Goal: Task Accomplishment & Management: Complete application form

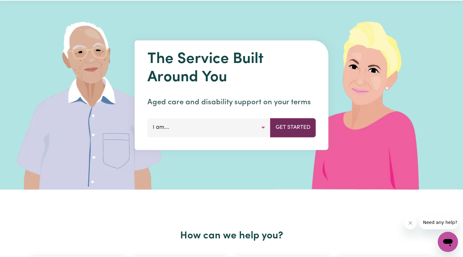
scroll to position [20, 0]
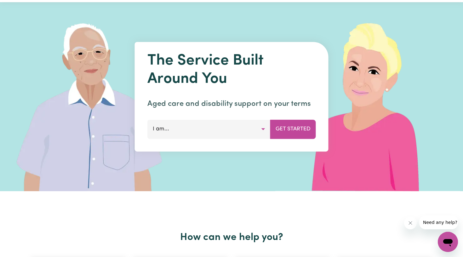
click at [263, 127] on button "I am..." at bounding box center [208, 129] width 123 height 19
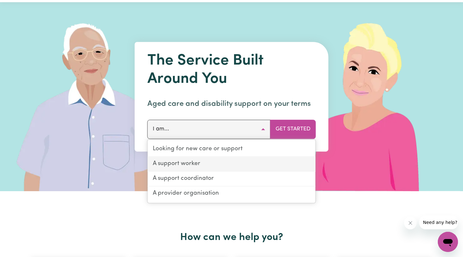
click at [231, 165] on link "A support worker" at bounding box center [232, 164] width 168 height 15
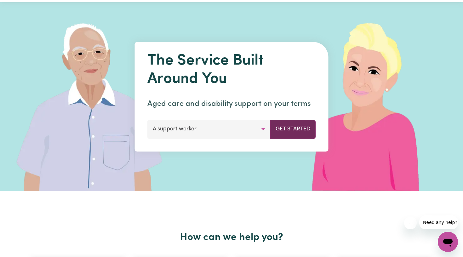
click at [289, 129] on button "Get Started" at bounding box center [293, 129] width 46 height 19
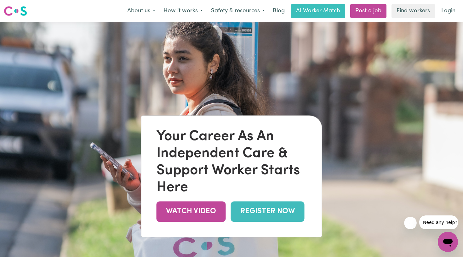
click at [268, 213] on link "REGISTER NOW" at bounding box center [268, 211] width 74 height 20
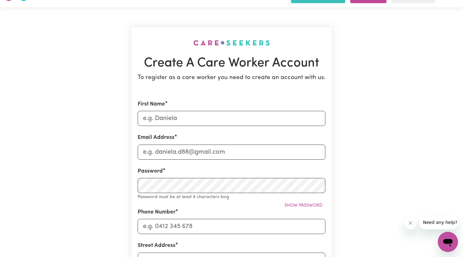
scroll to position [19, 0]
